Goal: Communication & Community: Answer question/provide support

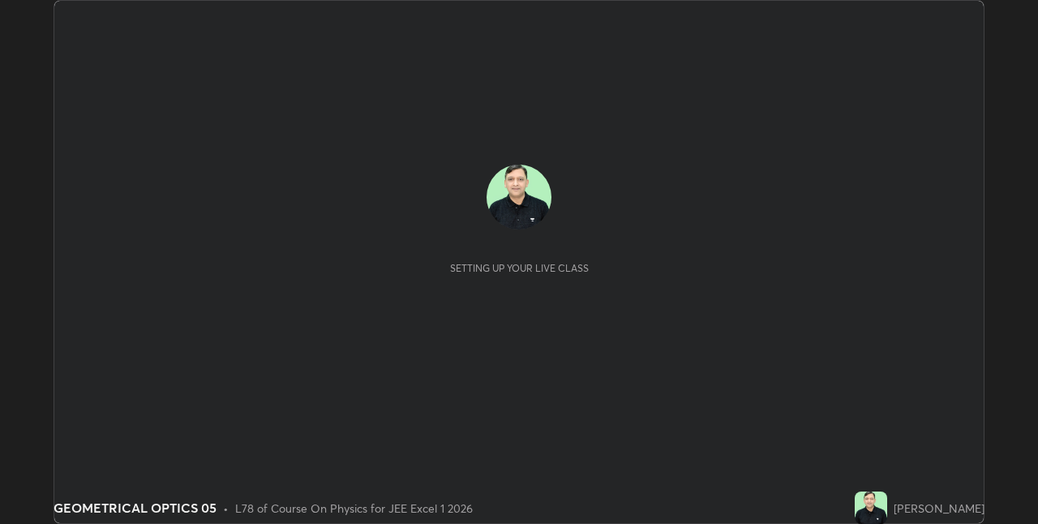
scroll to position [524, 1037]
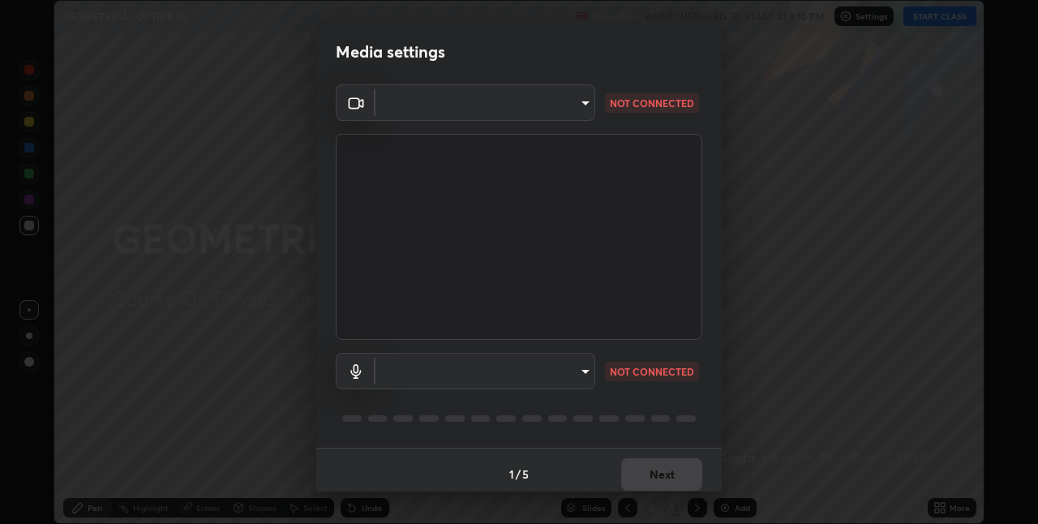
type input "75e712147918ca24a41eb6164b5846738d9e08eb627840b9f55e10290e3177b1"
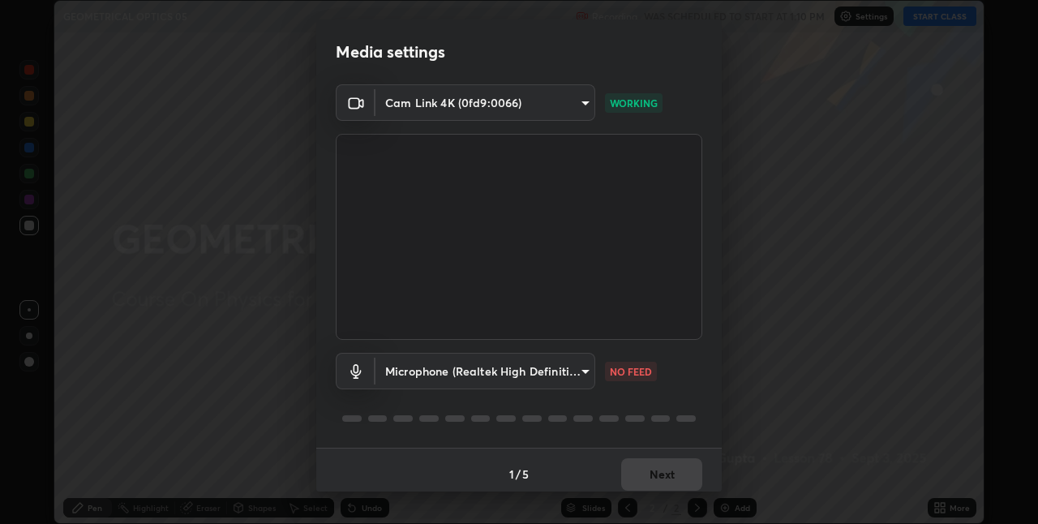
click at [481, 379] on body "Erase all GEOMETRICAL OPTICS 05 Recording WAS SCHEDULED TO START AT 1:10 PM Set…" at bounding box center [519, 262] width 1038 height 524
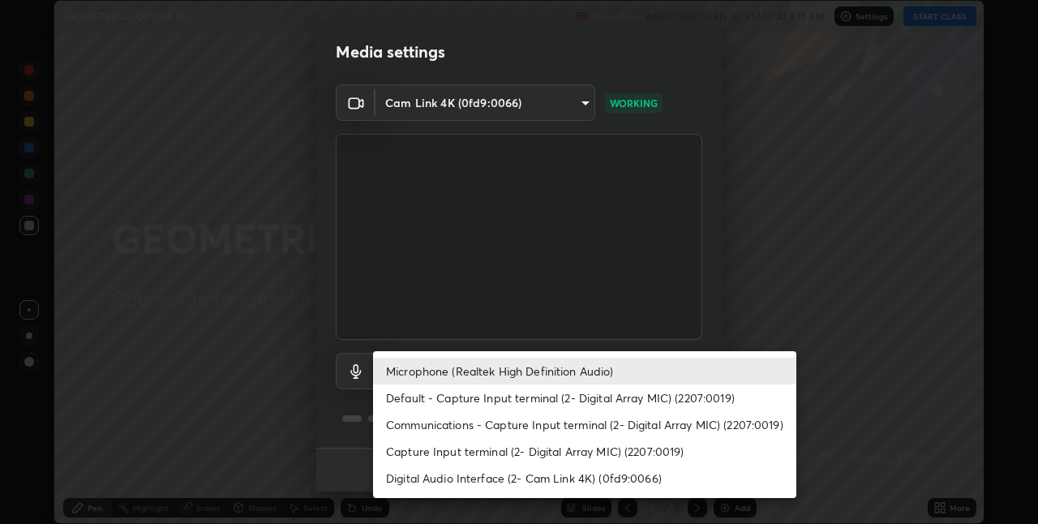
click at [425, 399] on li "Default - Capture Input terminal (2- Digital Array MIC) (2207:0019)" at bounding box center [584, 397] width 423 height 27
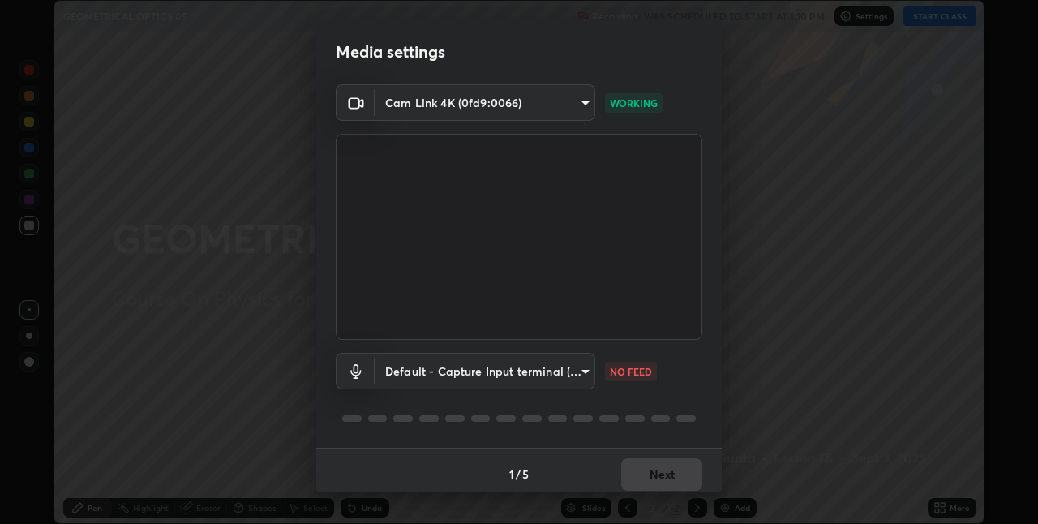
click at [489, 379] on body "Erase all GEOMETRICAL OPTICS 05 Recording WAS SCHEDULED TO START AT 1:10 PM Set…" at bounding box center [519, 262] width 1038 height 524
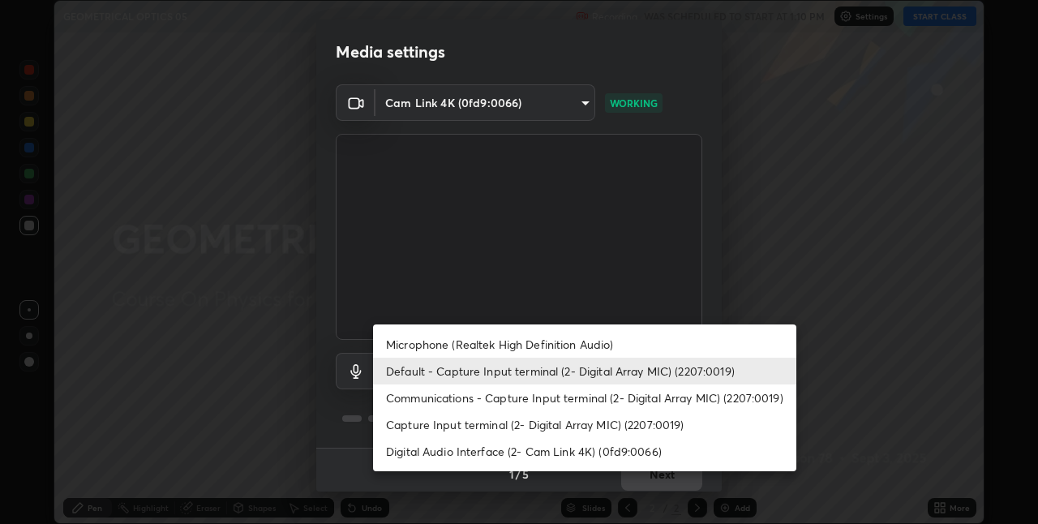
click at [423, 341] on li "Microphone (Realtek High Definition Audio)" at bounding box center [584, 344] width 423 height 27
type input "edabd9cc8d126c1a73767365600906e9c5a4425c76421b07867cf48dbb908c86"
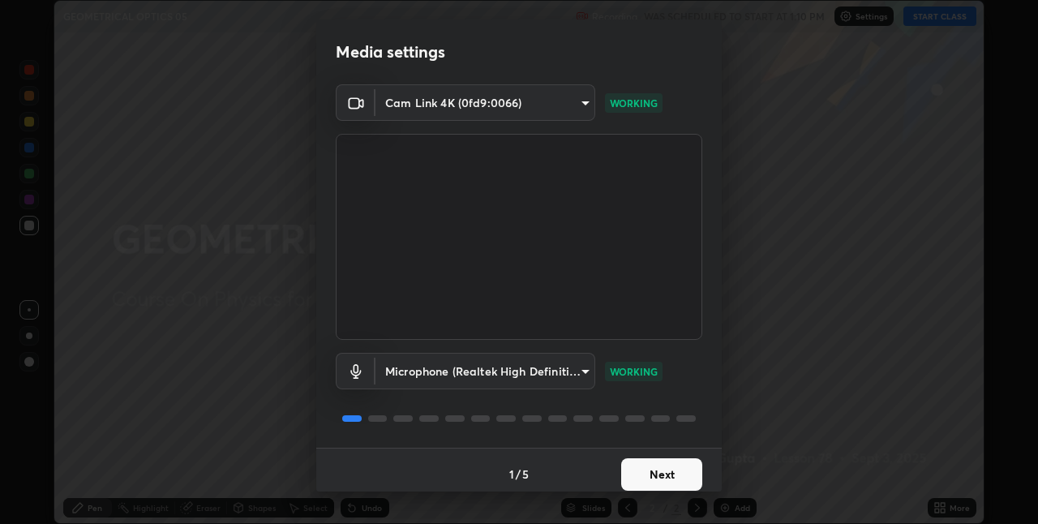
click at [641, 477] on button "Next" at bounding box center [661, 474] width 81 height 32
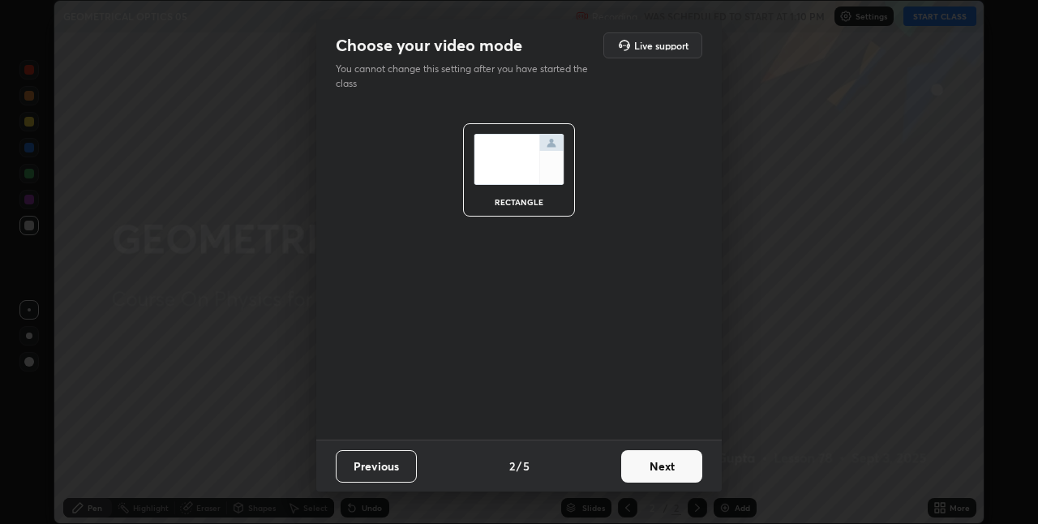
click at [652, 474] on button "Next" at bounding box center [661, 466] width 81 height 32
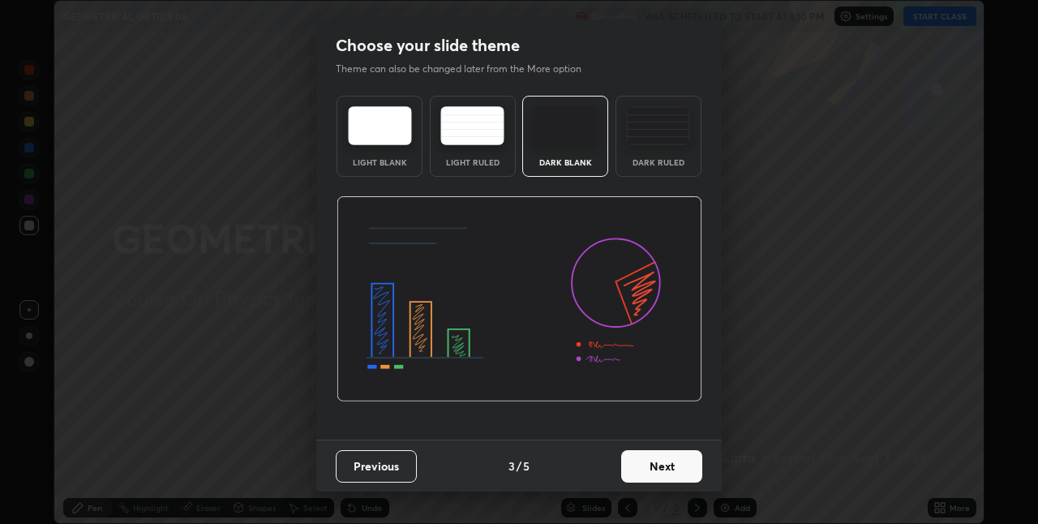
click at [667, 470] on button "Next" at bounding box center [661, 466] width 81 height 32
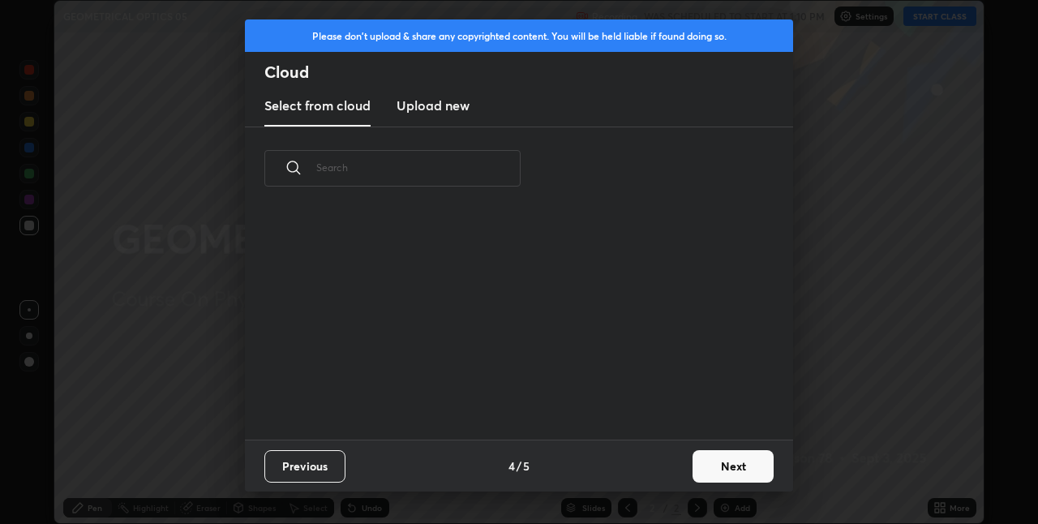
click at [707, 467] on button "Next" at bounding box center [732, 466] width 81 height 32
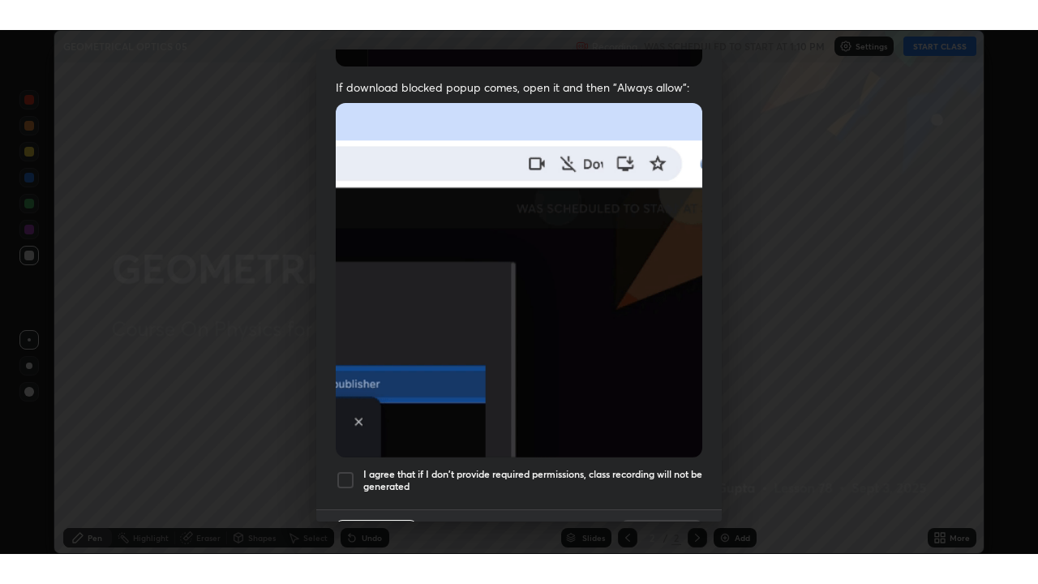
scroll to position [339, 0]
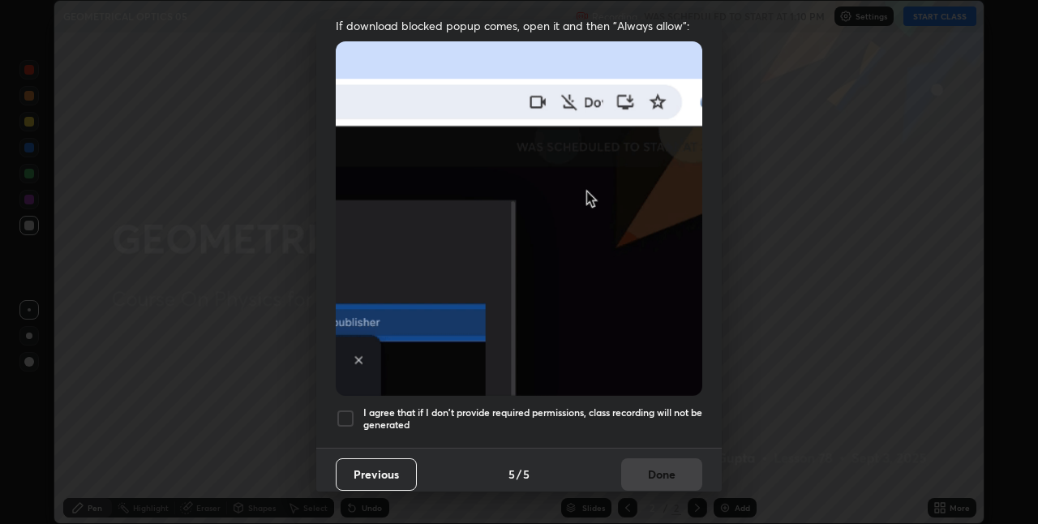
click at [345, 414] on div at bounding box center [345, 418] width 19 height 19
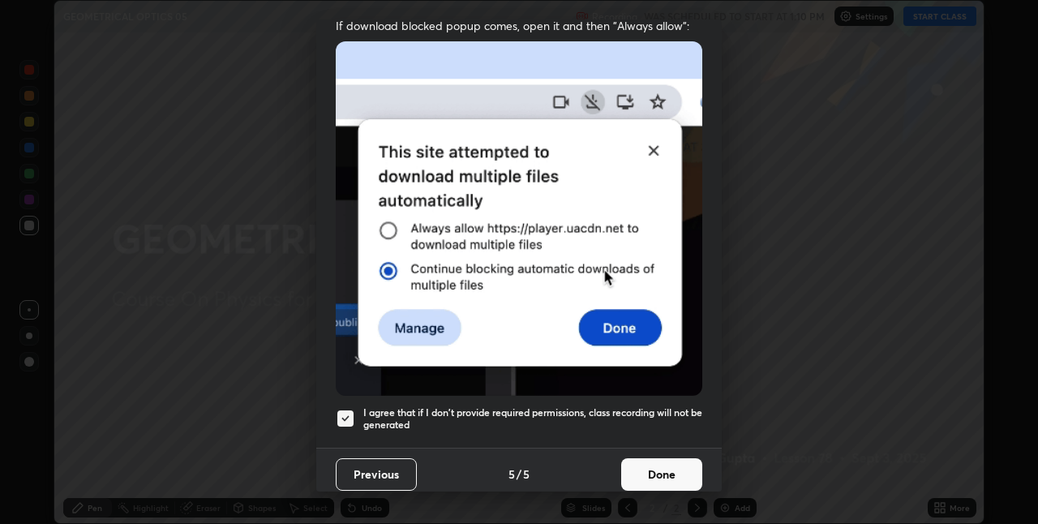
click at [642, 468] on button "Done" at bounding box center [661, 474] width 81 height 32
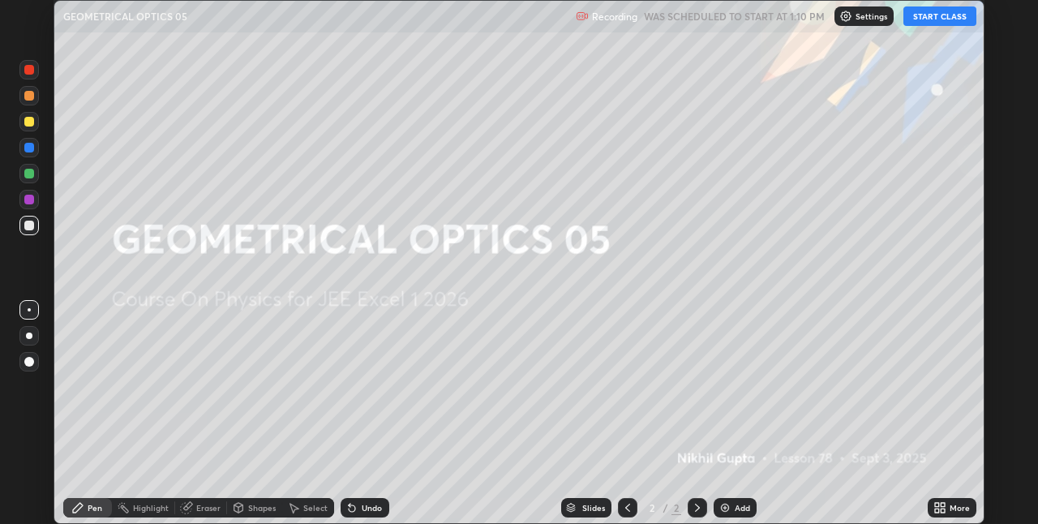
click at [933, 22] on button "START CLASS" at bounding box center [939, 15] width 73 height 19
click at [739, 509] on div "Add" at bounding box center [742, 508] width 15 height 8
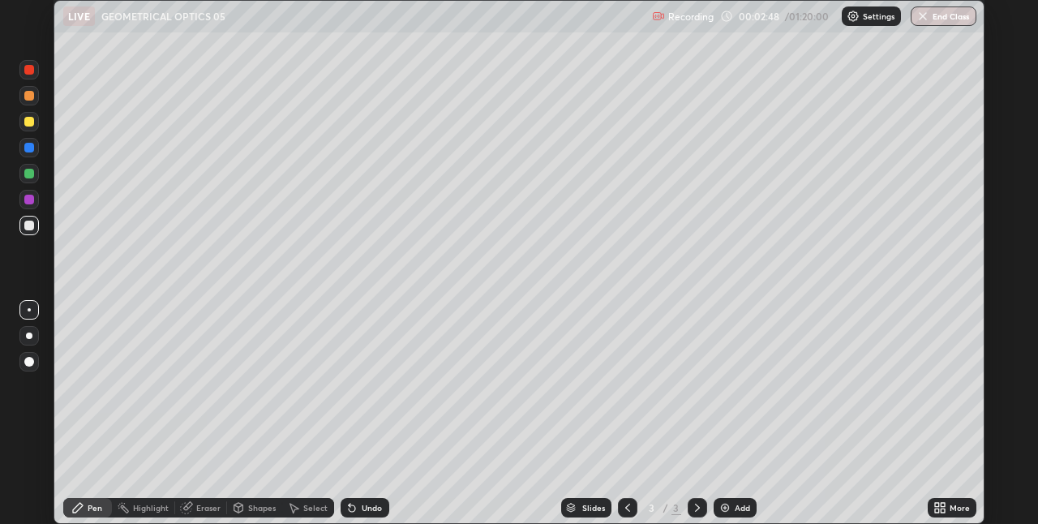
click at [28, 127] on div at bounding box center [28, 121] width 19 height 19
click at [937, 504] on icon at bounding box center [937, 505] width 4 height 4
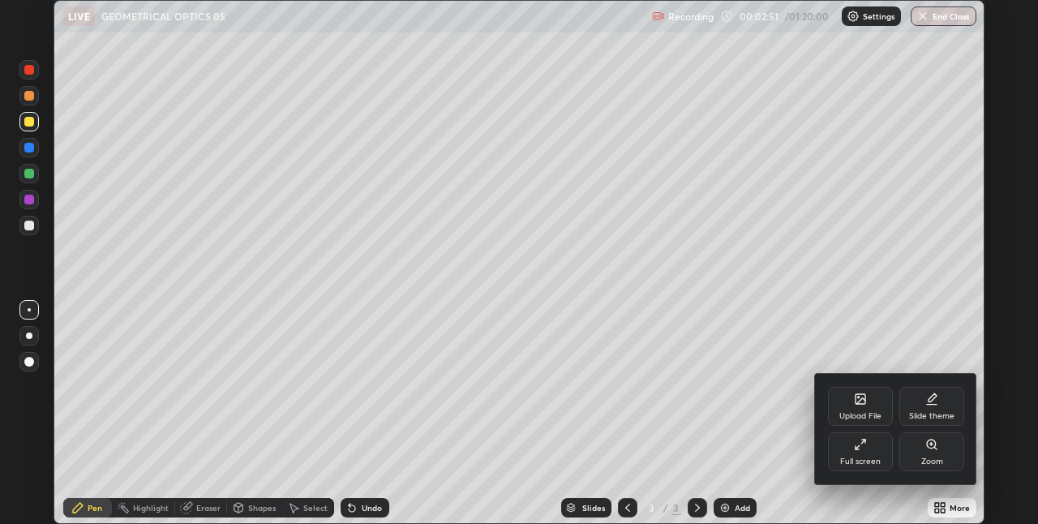
click at [858, 454] on div "Full screen" at bounding box center [860, 451] width 65 height 39
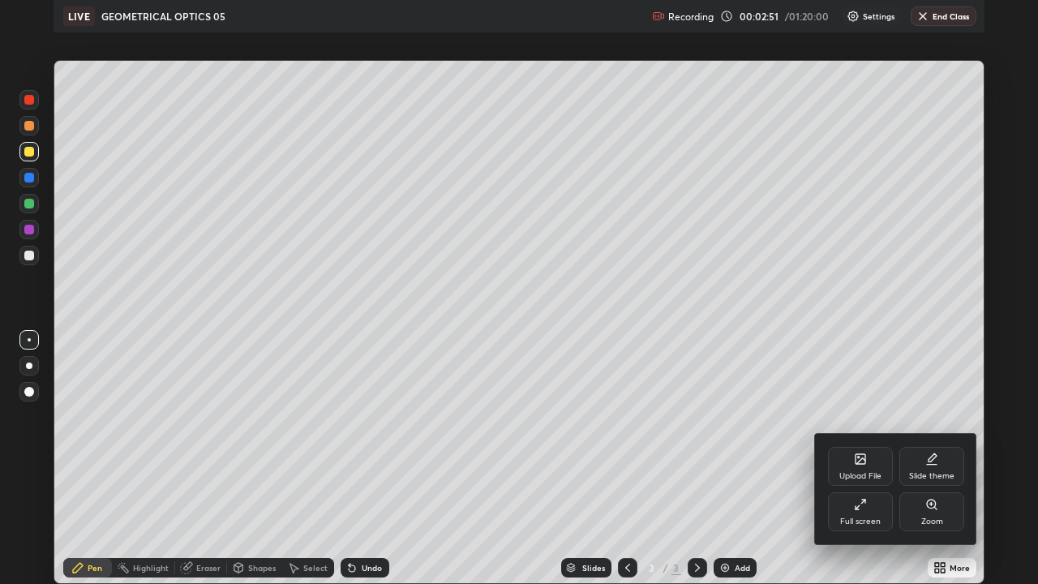
scroll to position [584, 1038]
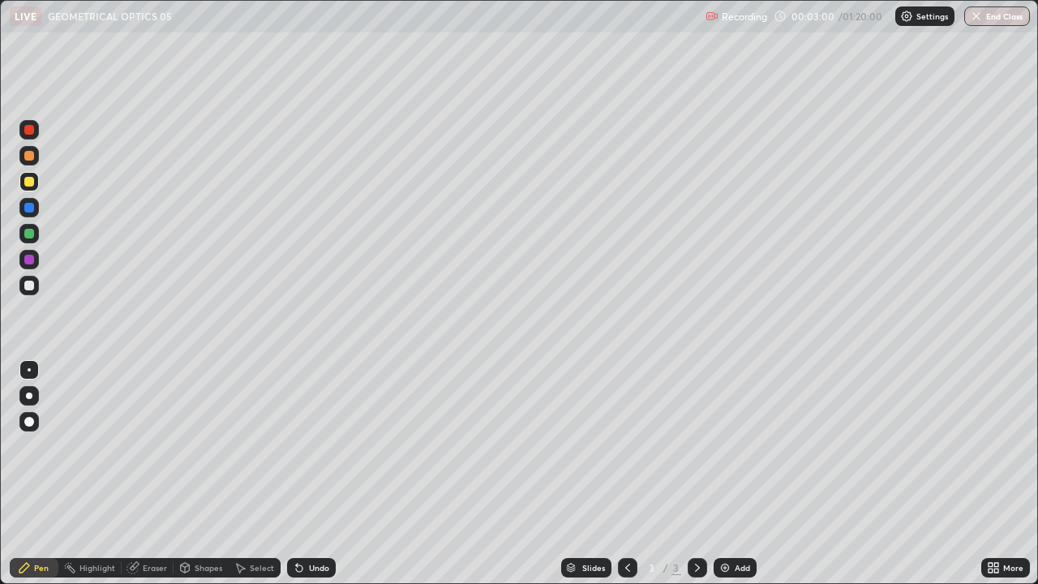
click at [27, 285] on div at bounding box center [29, 286] width 10 height 10
click at [311, 523] on div "Undo" at bounding box center [319, 568] width 20 height 8
click at [21, 187] on div at bounding box center [28, 181] width 19 height 19
click at [28, 285] on div at bounding box center [29, 286] width 10 height 10
click at [28, 183] on div at bounding box center [29, 182] width 10 height 10
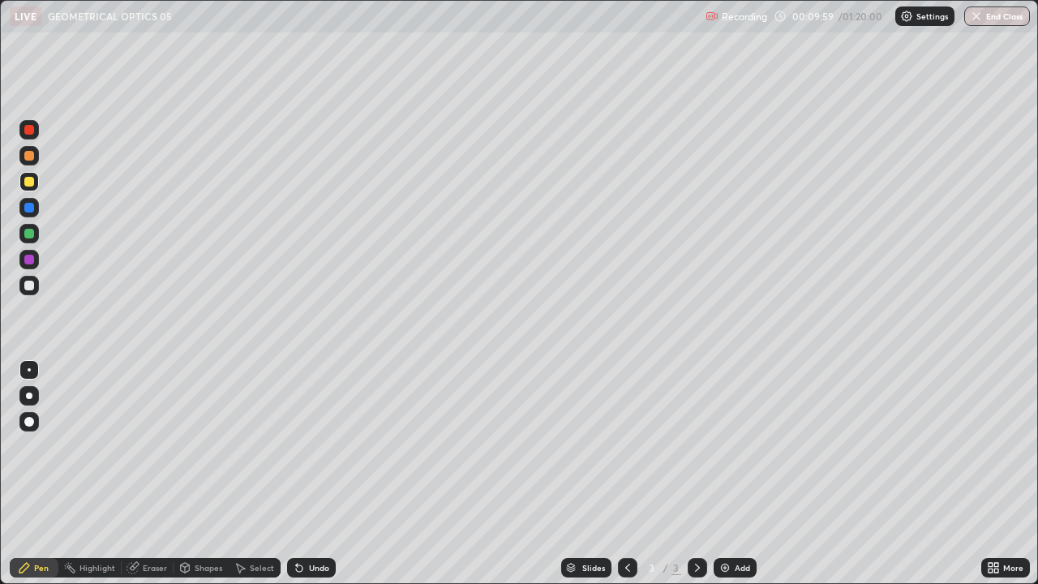
click at [22, 289] on div at bounding box center [28, 285] width 19 height 19
click at [738, 523] on div "Add" at bounding box center [742, 568] width 15 height 8
click at [24, 178] on div at bounding box center [29, 182] width 10 height 10
click at [32, 286] on div at bounding box center [29, 286] width 10 height 10
click at [28, 181] on div at bounding box center [29, 182] width 10 height 10
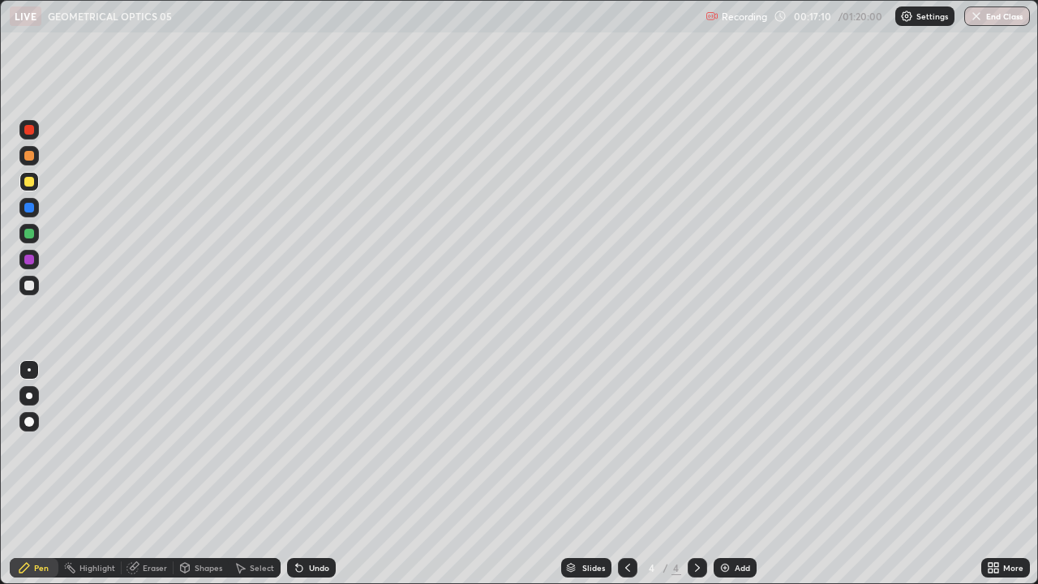
click at [31, 290] on div at bounding box center [28, 285] width 19 height 19
click at [739, 523] on div "Add" at bounding box center [735, 567] width 43 height 19
click at [26, 184] on div at bounding box center [29, 182] width 10 height 10
click at [29, 286] on div at bounding box center [29, 286] width 10 height 10
click at [737, 523] on div "Add" at bounding box center [735, 567] width 43 height 19
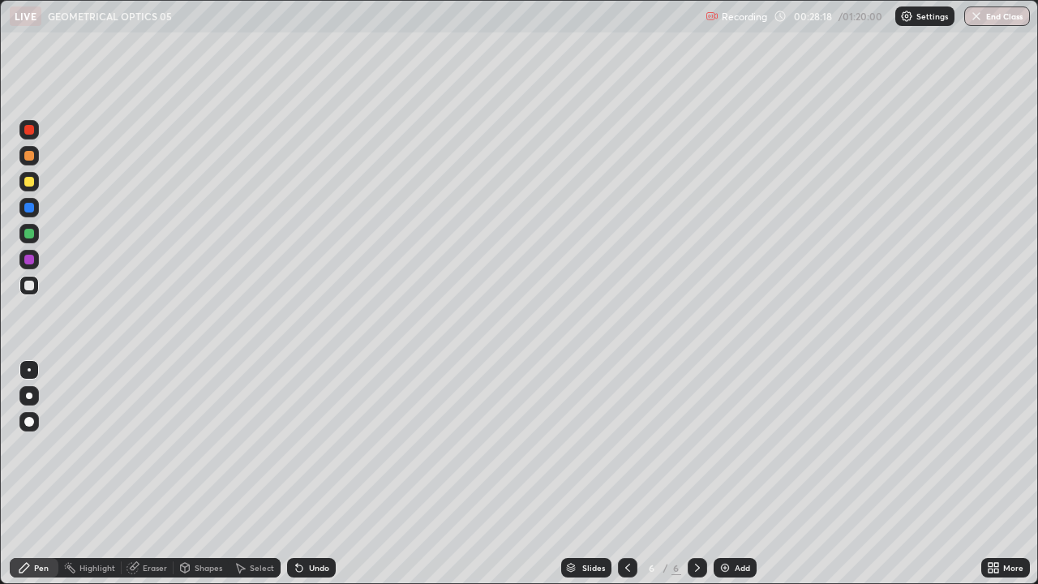
click at [24, 182] on div at bounding box center [29, 182] width 10 height 10
click at [29, 289] on div at bounding box center [29, 286] width 10 height 10
click at [24, 182] on div at bounding box center [29, 182] width 10 height 10
click at [27, 288] on div at bounding box center [29, 286] width 10 height 10
click at [23, 181] on div at bounding box center [28, 181] width 19 height 19
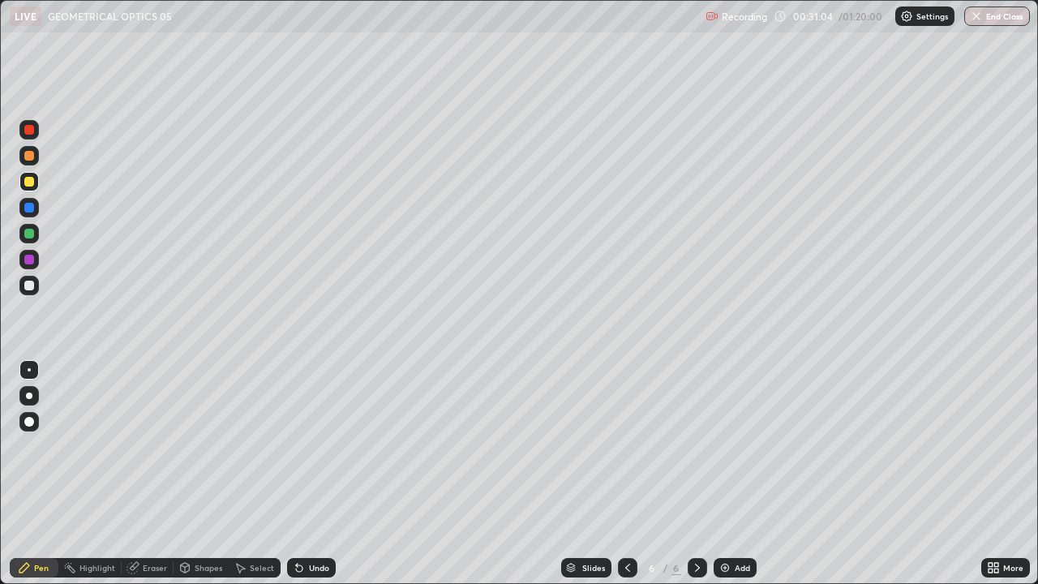
click at [22, 284] on div at bounding box center [28, 285] width 19 height 19
click at [152, 523] on div "Eraser" at bounding box center [155, 568] width 24 height 8
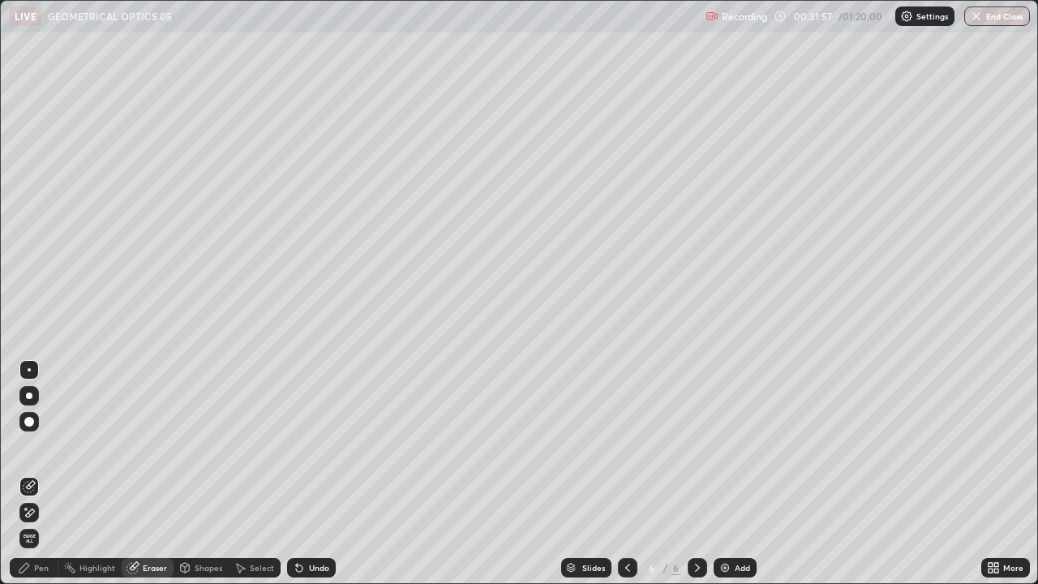
click at [37, 523] on div "Pen" at bounding box center [41, 568] width 15 height 8
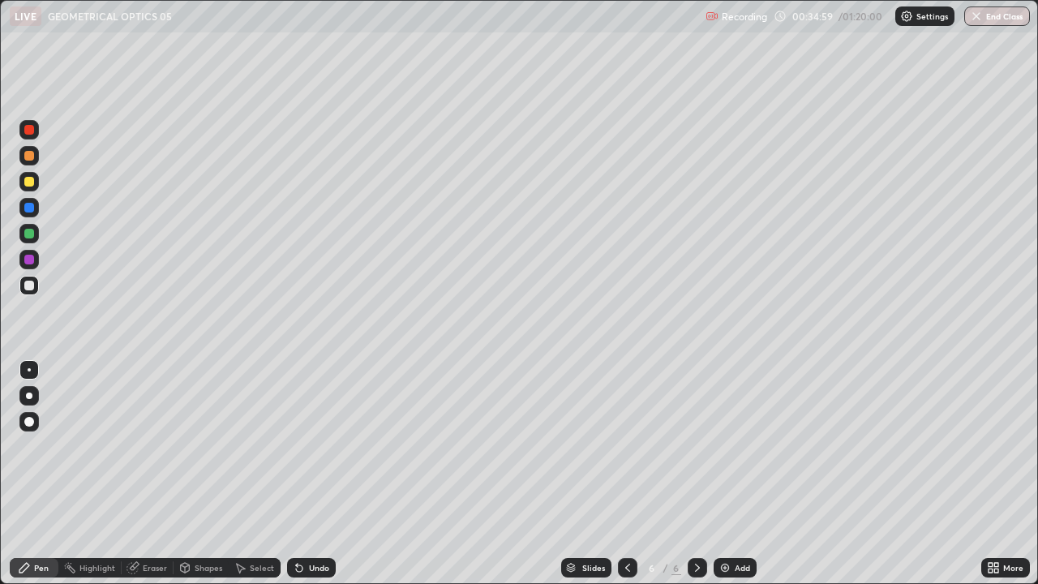
click at [740, 523] on div "Add" at bounding box center [742, 568] width 15 height 8
click at [25, 181] on div at bounding box center [29, 182] width 10 height 10
click at [30, 285] on div at bounding box center [29, 286] width 10 height 10
click at [29, 291] on div at bounding box center [28, 285] width 19 height 19
click at [739, 523] on div "Add" at bounding box center [742, 568] width 15 height 8
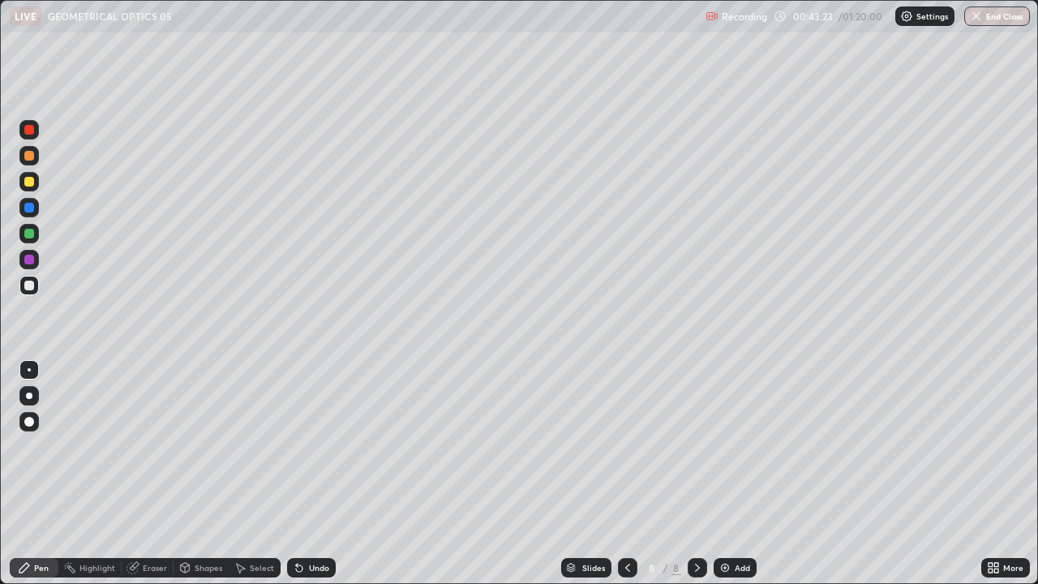
click at [30, 182] on div at bounding box center [29, 182] width 10 height 10
click at [28, 286] on div at bounding box center [29, 286] width 10 height 10
click at [737, 523] on div "Add" at bounding box center [742, 568] width 15 height 8
click at [28, 182] on div at bounding box center [29, 182] width 10 height 10
click at [29, 286] on div at bounding box center [29, 286] width 10 height 10
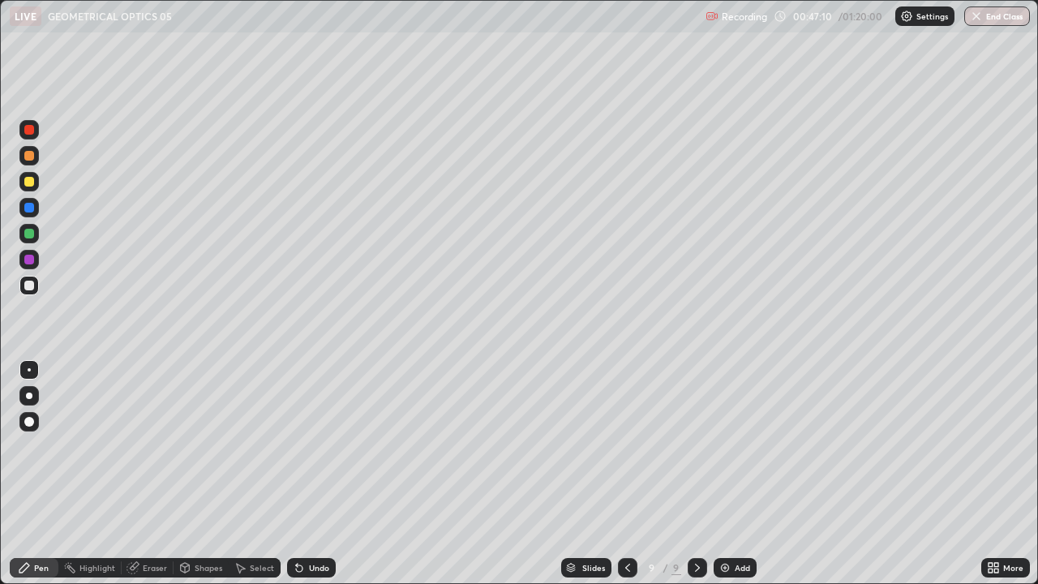
click at [150, 523] on div "Eraser" at bounding box center [155, 568] width 24 height 8
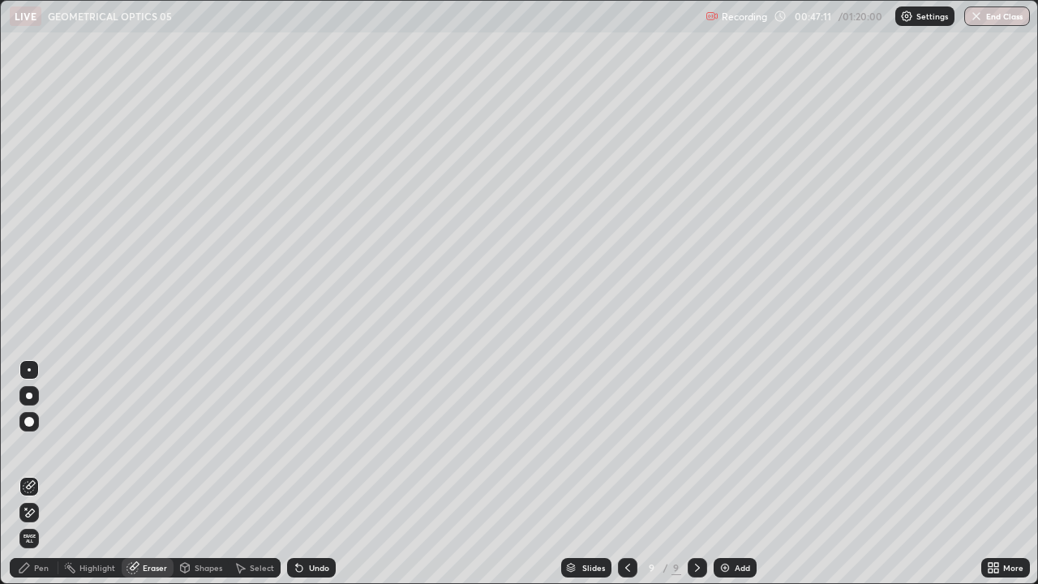
click at [39, 523] on div "Pen" at bounding box center [34, 567] width 49 height 19
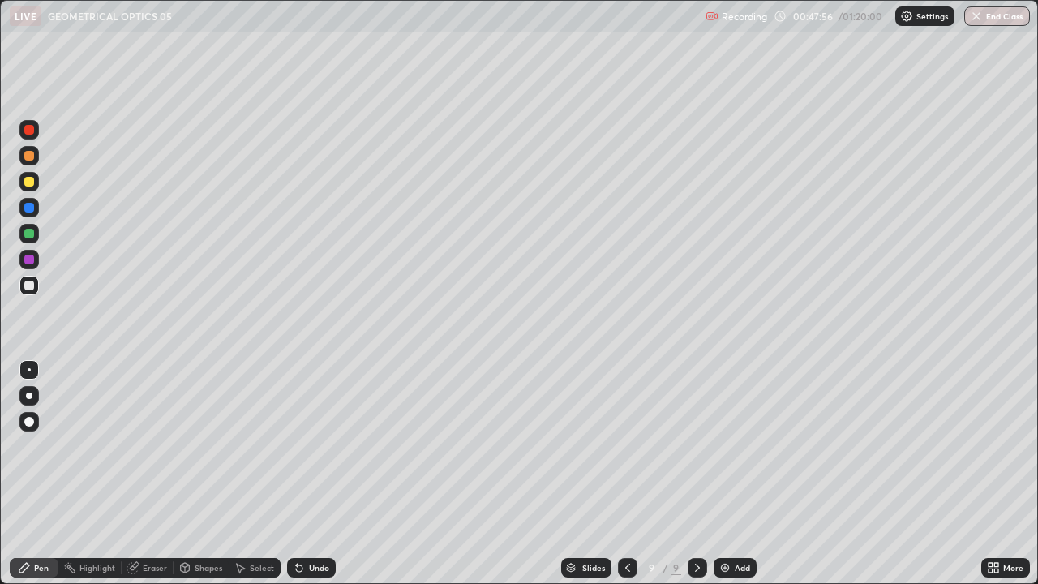
click at [148, 523] on div "Eraser" at bounding box center [155, 568] width 24 height 8
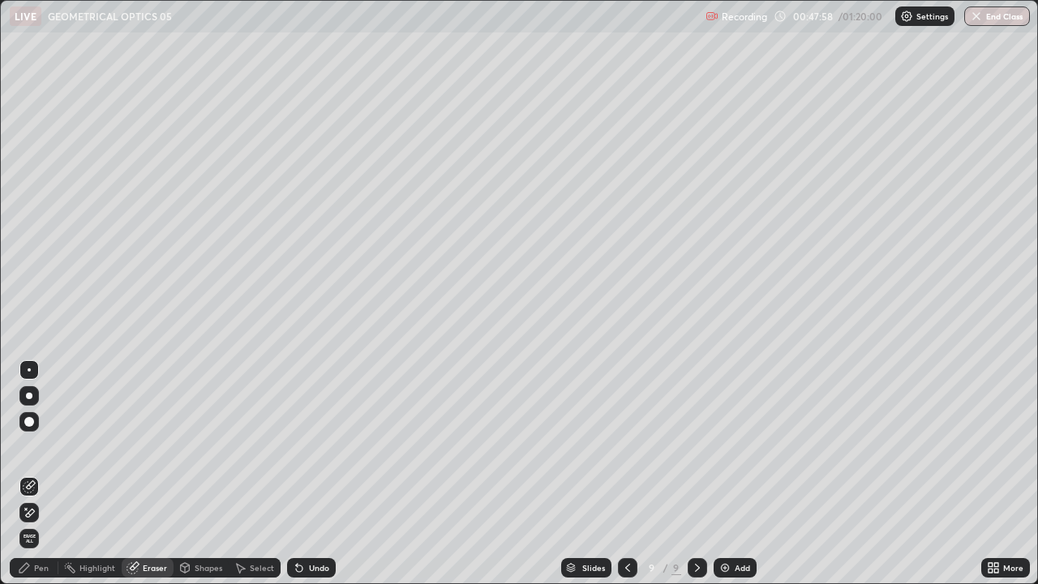
click at [41, 523] on div "Pen" at bounding box center [41, 568] width 15 height 8
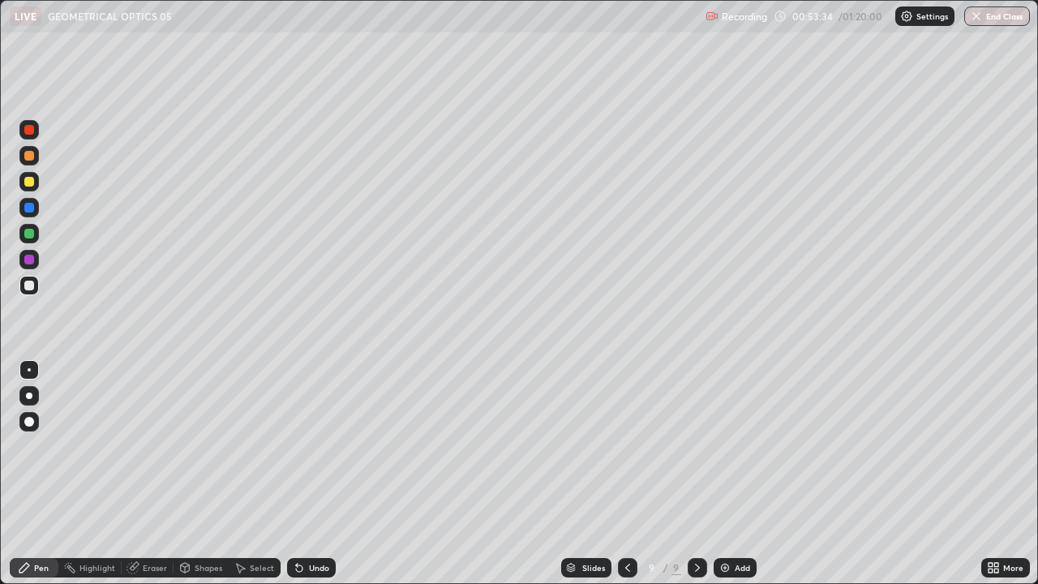
click at [148, 523] on div "Eraser" at bounding box center [155, 568] width 24 height 8
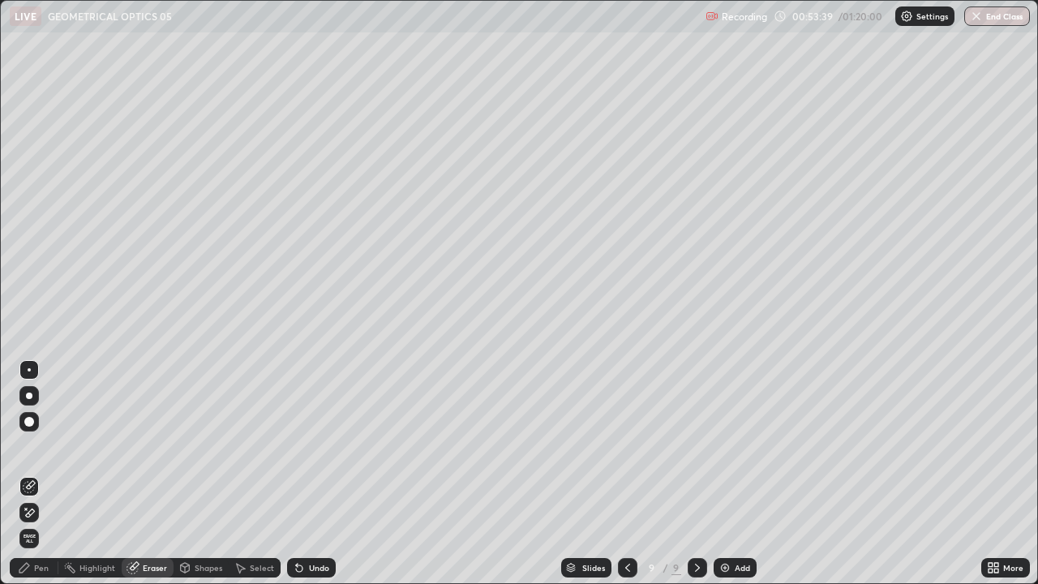
click at [46, 523] on div "Pen" at bounding box center [41, 568] width 15 height 8
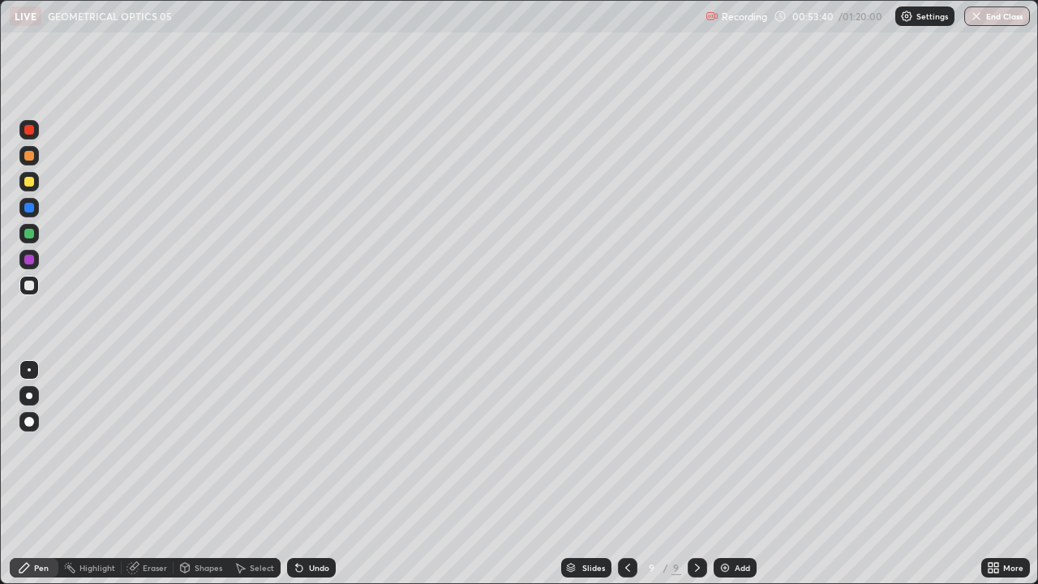
click at [21, 212] on div at bounding box center [28, 207] width 19 height 19
click at [22, 188] on div at bounding box center [28, 181] width 19 height 19
click at [28, 208] on div at bounding box center [29, 208] width 10 height 10
click at [28, 285] on div at bounding box center [29, 286] width 10 height 10
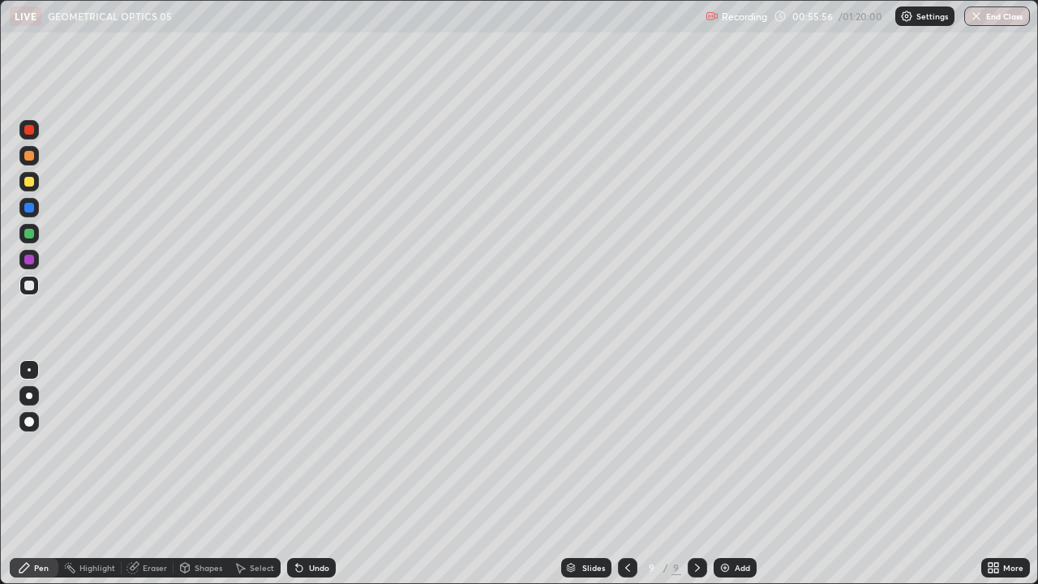
click at [745, 523] on div "Add" at bounding box center [742, 568] width 15 height 8
click at [21, 186] on div at bounding box center [28, 181] width 19 height 19
click at [30, 288] on div at bounding box center [29, 286] width 10 height 10
click at [312, 523] on div "Undo" at bounding box center [319, 568] width 20 height 8
click at [748, 523] on div "Add" at bounding box center [742, 568] width 15 height 8
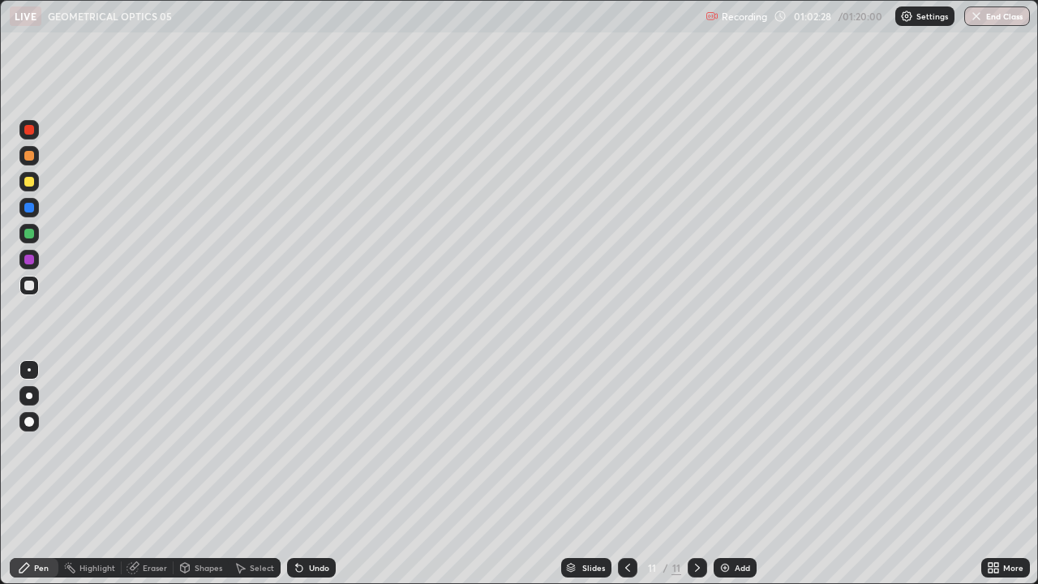
click at [25, 182] on div at bounding box center [29, 182] width 10 height 10
click at [29, 287] on div at bounding box center [29, 286] width 10 height 10
click at [306, 523] on div "Undo" at bounding box center [311, 567] width 49 height 19
click at [305, 523] on div "Undo" at bounding box center [311, 567] width 49 height 19
click at [311, 523] on div "Undo" at bounding box center [319, 568] width 20 height 8
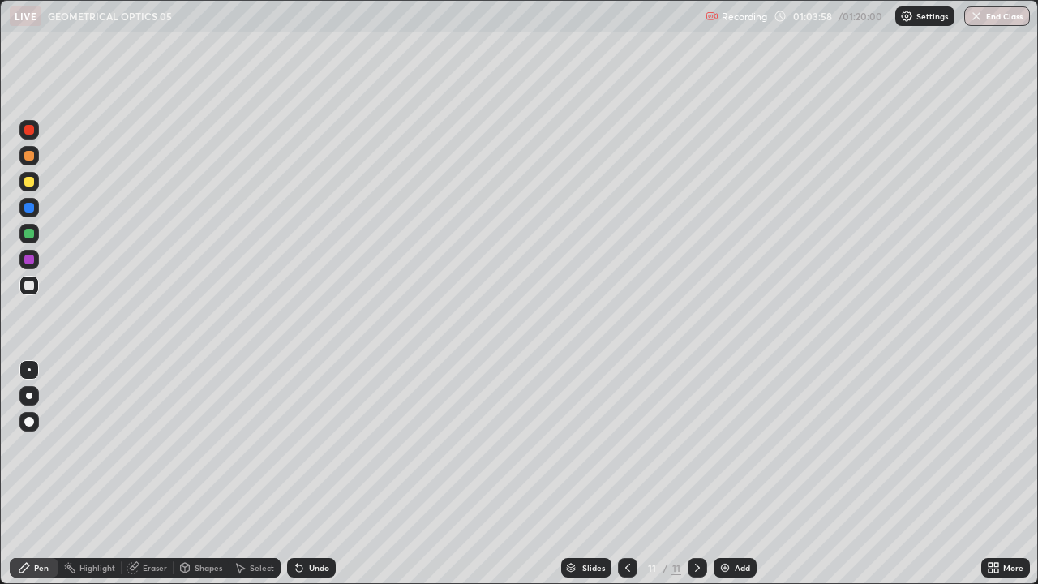
click at [309, 523] on div "Undo" at bounding box center [319, 568] width 20 height 8
click at [312, 523] on div "Undo" at bounding box center [319, 568] width 20 height 8
click at [311, 523] on div "Undo" at bounding box center [319, 568] width 20 height 8
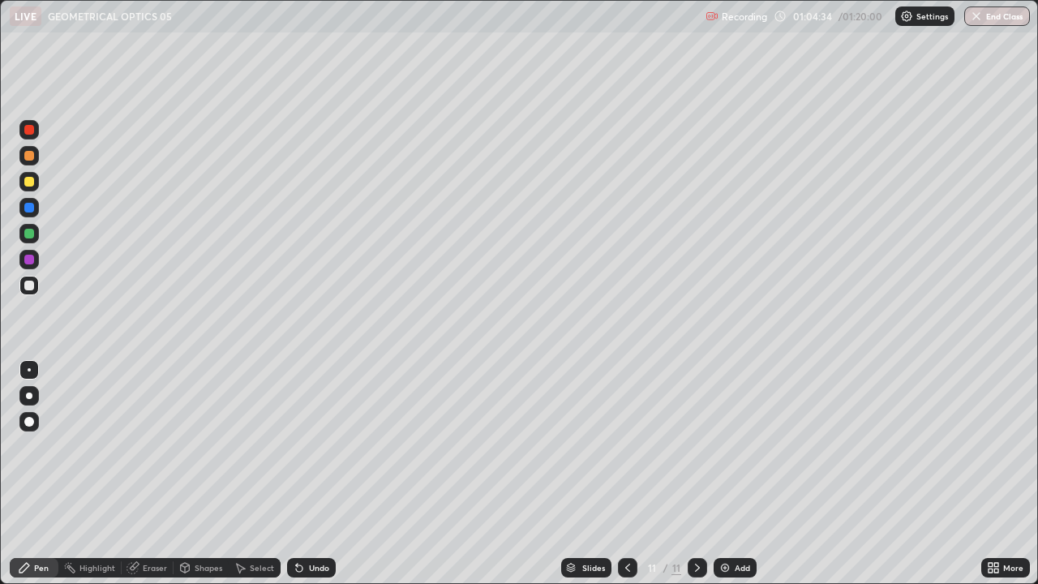
click at [309, 523] on div "Undo" at bounding box center [319, 568] width 20 height 8
click at [155, 523] on div "Eraser" at bounding box center [155, 568] width 24 height 8
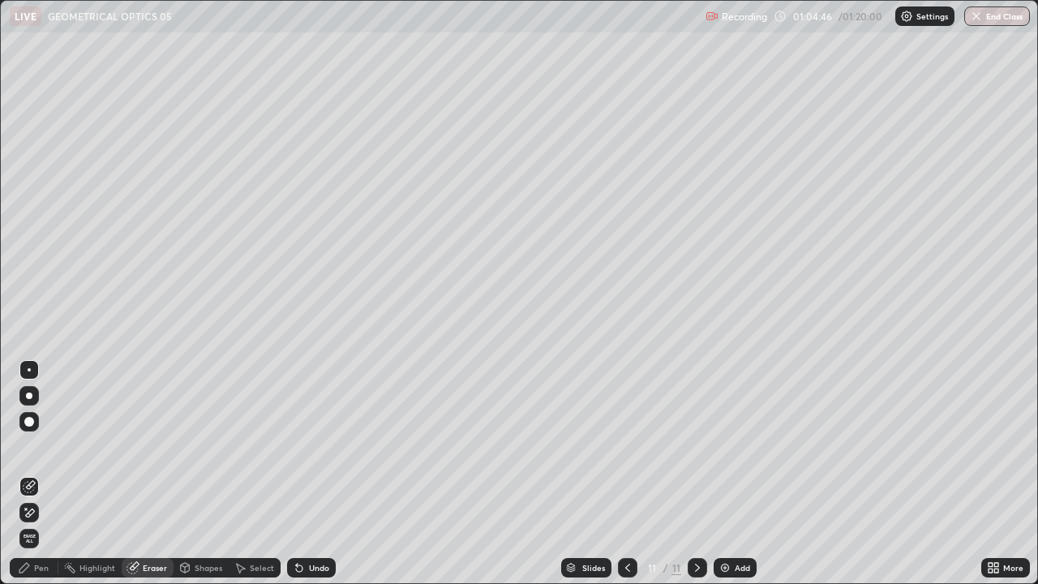
click at [34, 523] on div "Pen" at bounding box center [41, 568] width 15 height 8
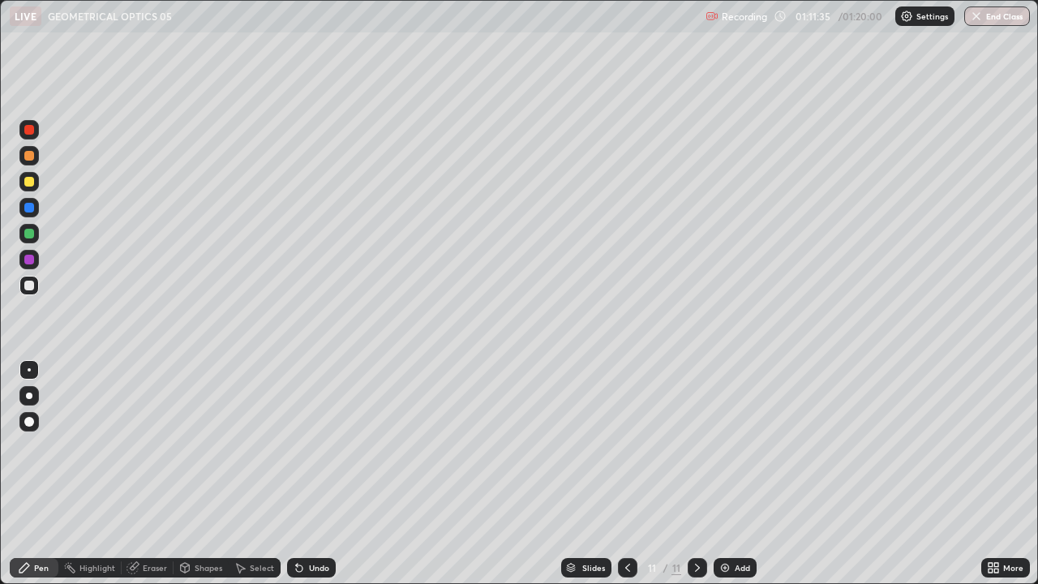
click at [739, 523] on div "Add" at bounding box center [742, 568] width 15 height 8
click at [28, 182] on div at bounding box center [29, 182] width 10 height 10
click at [25, 286] on div at bounding box center [29, 286] width 10 height 10
click at [24, 182] on div at bounding box center [29, 182] width 10 height 10
click at [23, 284] on div at bounding box center [28, 285] width 19 height 19
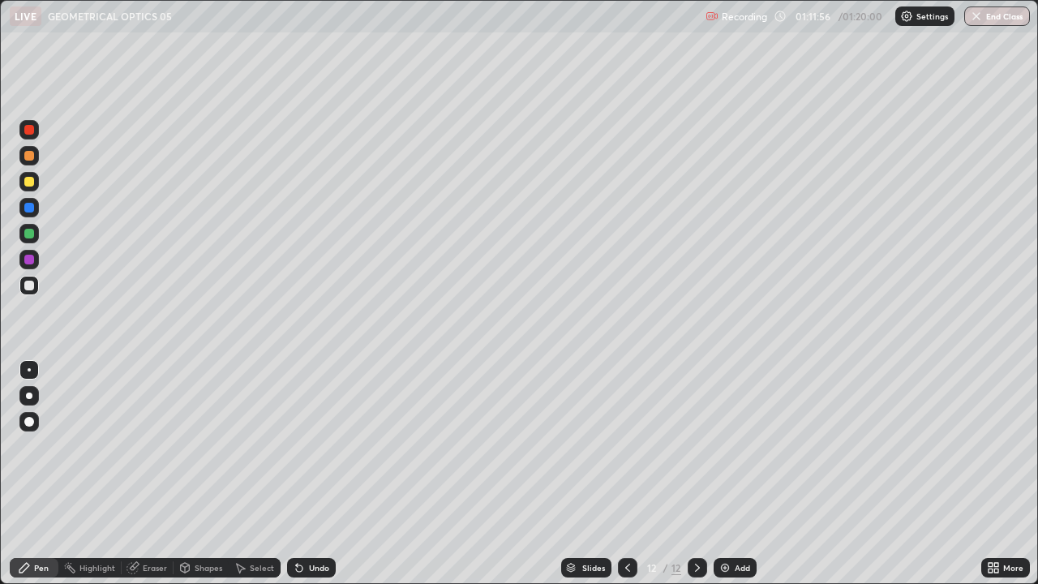
click at [21, 186] on div at bounding box center [28, 181] width 19 height 19
click at [23, 289] on div at bounding box center [28, 285] width 19 height 19
click at [24, 205] on div at bounding box center [29, 208] width 10 height 10
click at [626, 523] on icon at bounding box center [627, 567] width 13 height 13
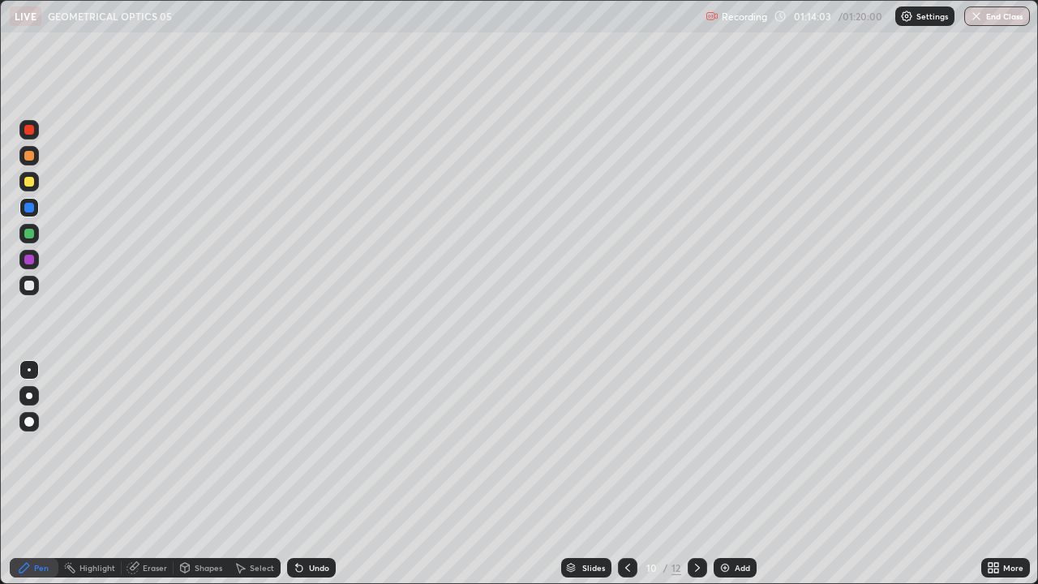
click at [691, 523] on icon at bounding box center [697, 567] width 13 height 13
click at [696, 523] on icon at bounding box center [697, 567] width 13 height 13
click at [626, 523] on icon at bounding box center [627, 567] width 13 height 13
click at [688, 523] on div at bounding box center [697, 567] width 19 height 19
click at [997, 21] on button "End Class" at bounding box center [998, 15] width 64 height 19
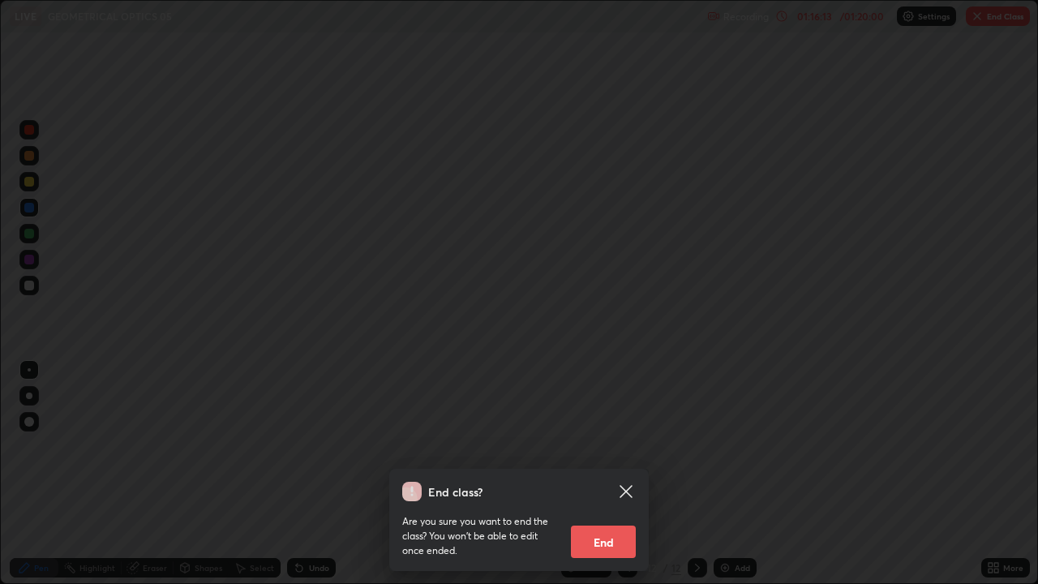
click at [623, 523] on button "End" at bounding box center [603, 541] width 65 height 32
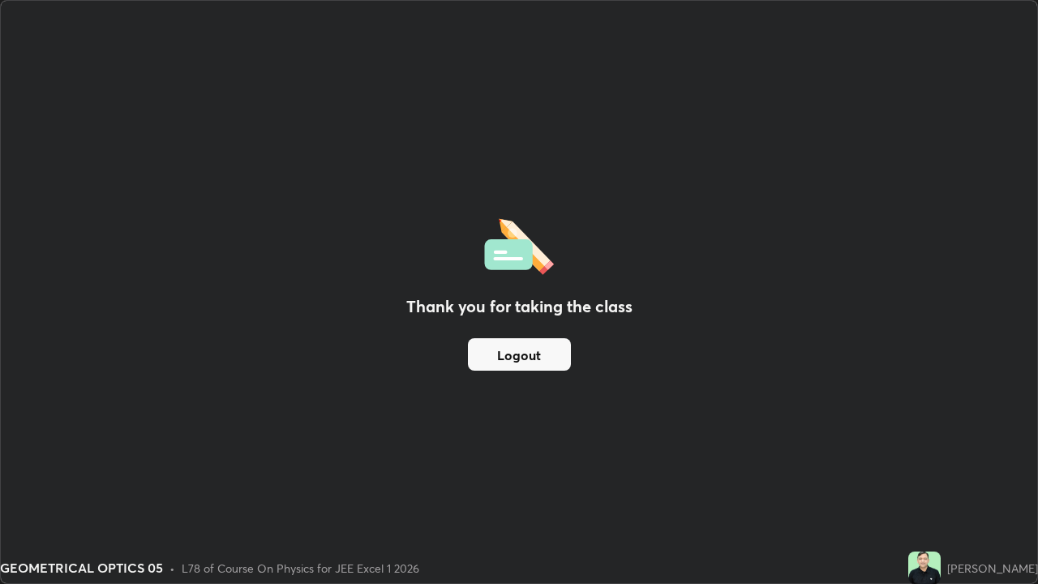
click at [519, 360] on button "Logout" at bounding box center [519, 354] width 103 height 32
